Goal: Transaction & Acquisition: Purchase product/service

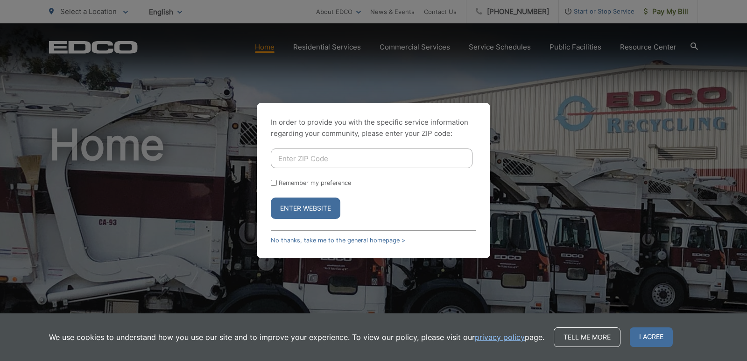
click at [300, 156] on input "Enter ZIP Code" at bounding box center [372, 158] width 202 height 20
type input "92019"
click at [277, 183] on div "Remember my preference" at bounding box center [373, 182] width 205 height 7
click at [275, 185] on input "Remember my preference" at bounding box center [274, 183] width 6 height 6
checkbox input "true"
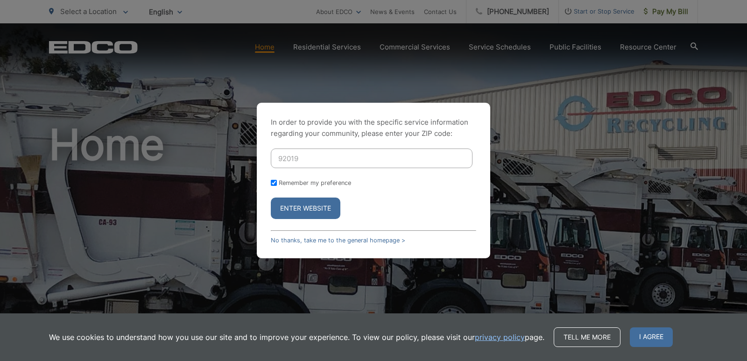
checkbox input "true"
click at [299, 208] on button "Enter Website" at bounding box center [306, 207] width 70 height 21
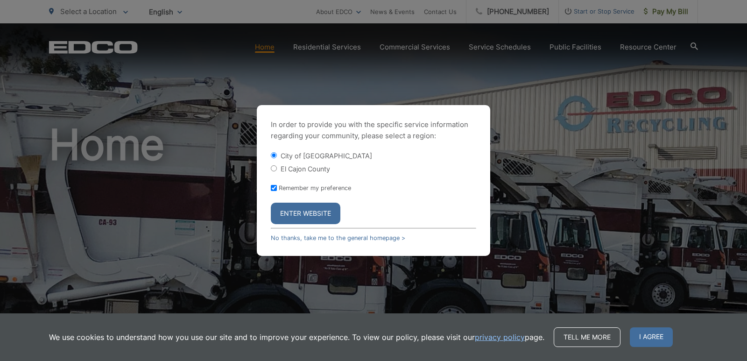
click at [278, 169] on div "El Cajon County" at bounding box center [373, 168] width 205 height 9
click at [275, 169] on input "El Cajon County" at bounding box center [274, 168] width 6 height 6
radio input "true"
click at [316, 212] on button "Enter Website" at bounding box center [306, 213] width 70 height 21
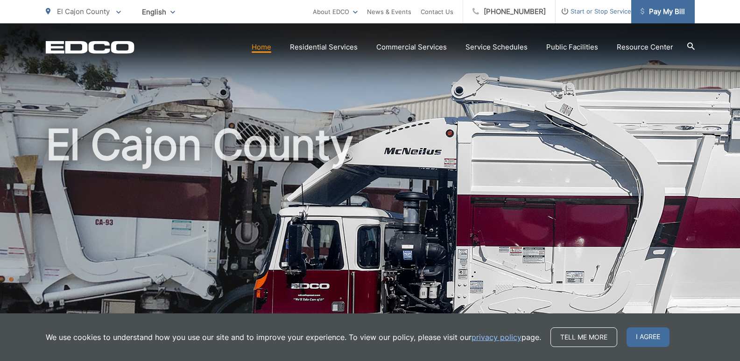
click at [676, 12] on span "Pay My Bill" at bounding box center [663, 11] width 44 height 11
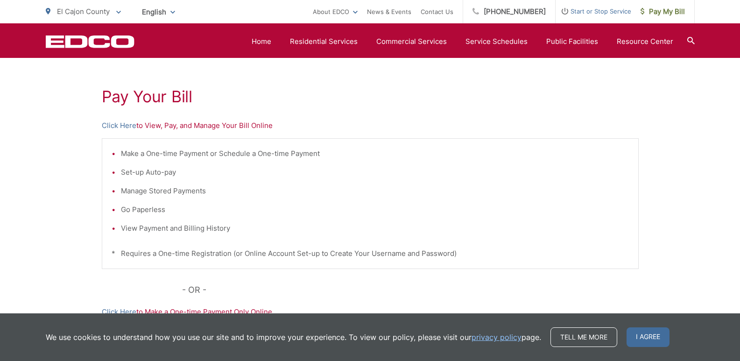
scroll to position [140, 0]
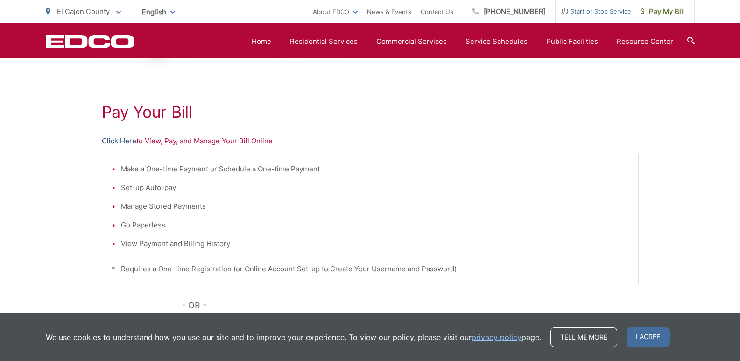
click at [125, 141] on link "Click Here" at bounding box center [119, 140] width 35 height 11
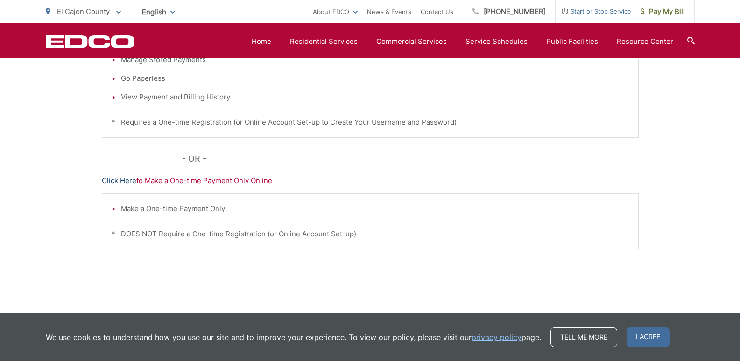
scroll to position [303, 0]
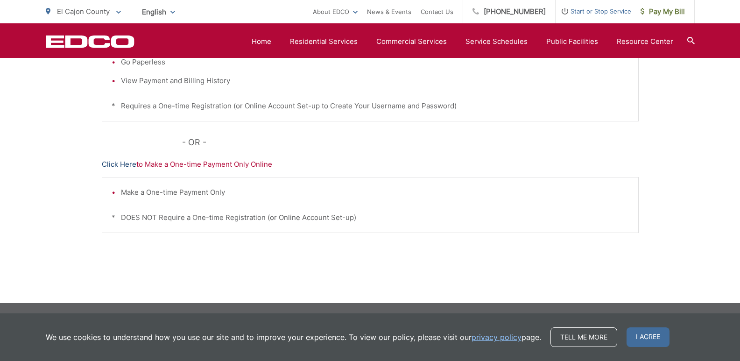
click at [128, 161] on link "Click Here" at bounding box center [119, 164] width 35 height 11
